Goal: Information Seeking & Learning: Understand process/instructions

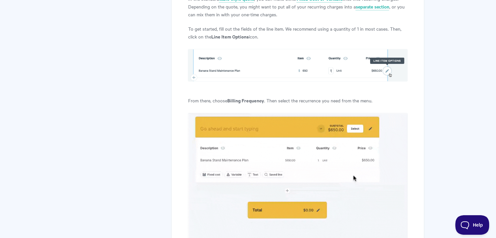
scroll to position [424, 0]
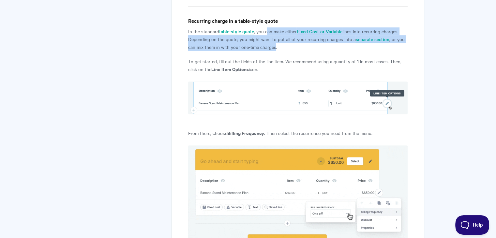
drag, startPoint x: 268, startPoint y: 32, endPoint x: 281, endPoint y: 49, distance: 21.8
click at [278, 49] on p "In the standard table-style quote , you can make either Fixed Cost or Variable …" at bounding box center [297, 38] width 219 height 23
click at [286, 49] on p "In the standard table-style quote , you can make either Fixed Cost or Variable …" at bounding box center [297, 38] width 219 height 23
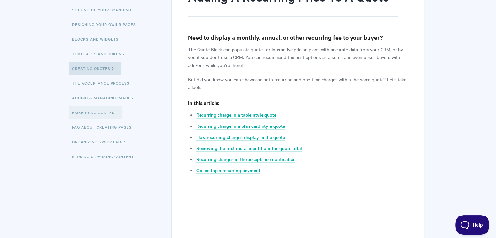
scroll to position [33, 0]
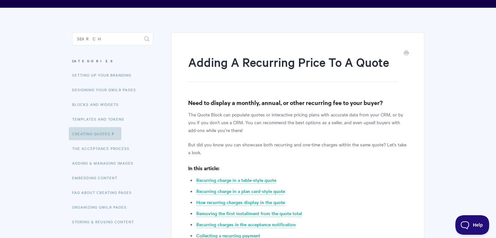
click at [114, 135] on icon at bounding box center [113, 132] width 6 height 5
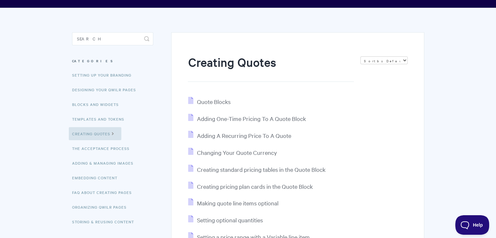
scroll to position [65, 0]
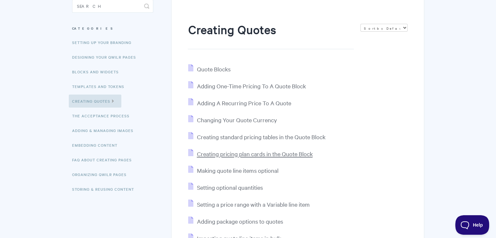
click at [243, 155] on span "Creating pricing plan cards in the Quote Block" at bounding box center [255, 153] width 116 height 7
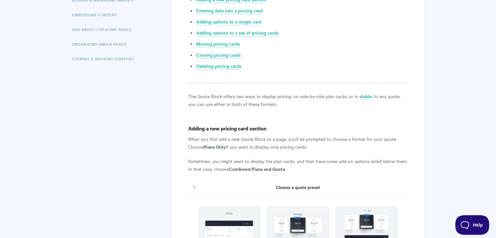
scroll to position [261, 0]
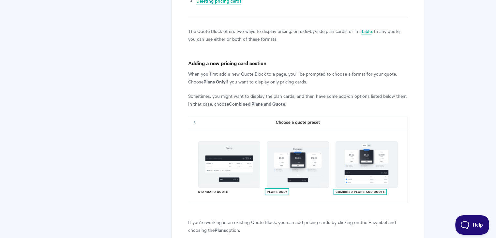
click at [229, 168] on img at bounding box center [297, 159] width 219 height 87
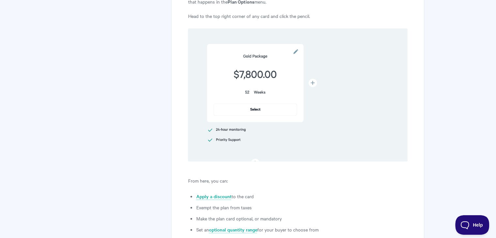
scroll to position [1662, 0]
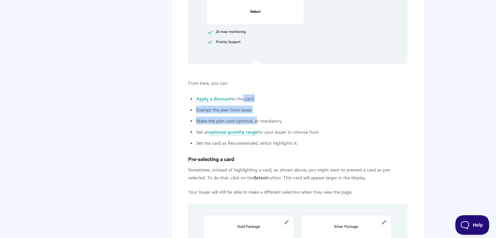
drag, startPoint x: 252, startPoint y: 111, endPoint x: 256, endPoint y: 116, distance: 6.3
click at [256, 116] on ul "Apply a discount to the card Exempt the plan from taxes Make the plan card opti…" at bounding box center [301, 121] width 211 height 52
click at [276, 123] on li "Make the plan card optional, or mandatory" at bounding box center [301, 121] width 211 height 8
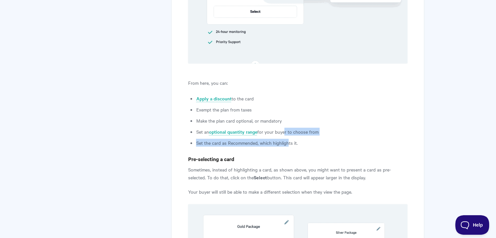
drag, startPoint x: 283, startPoint y: 129, endPoint x: 287, endPoint y: 142, distance: 14.4
click at [287, 142] on ul "Apply a discount to the card Exempt the plan from taxes Make the plan card opti…" at bounding box center [301, 121] width 211 height 52
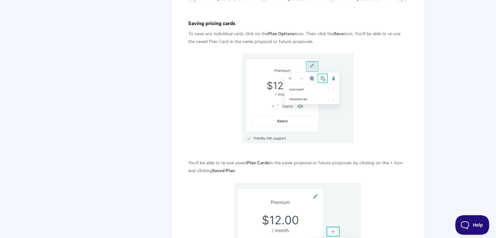
scroll to position [3744, 0]
